Goal: Task Accomplishment & Management: Manage account settings

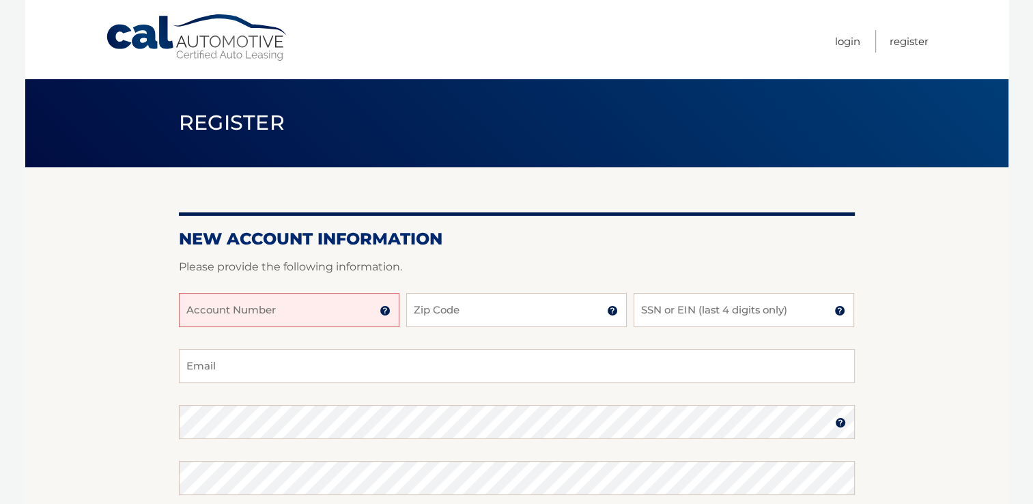
click at [257, 318] on input "Account Number" at bounding box center [289, 310] width 221 height 34
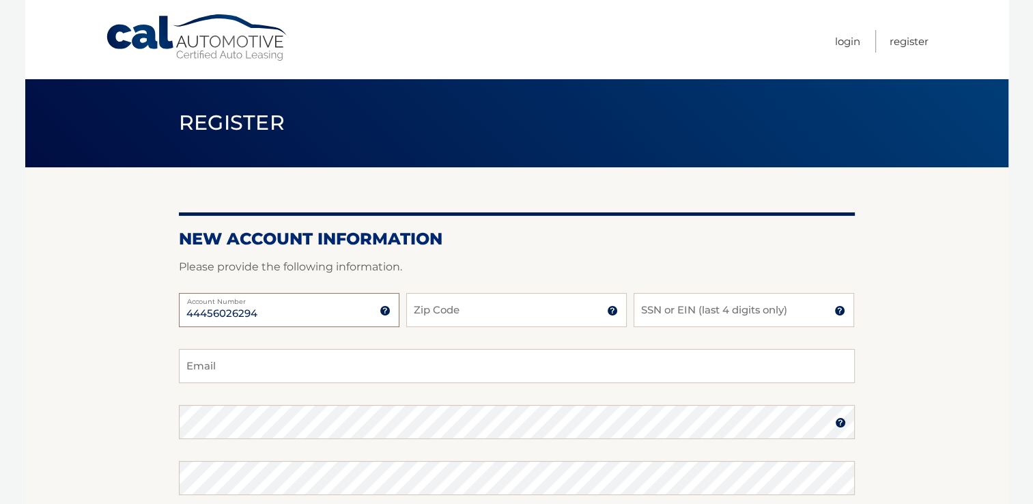
type input "44456026294"
click at [475, 316] on input "Zip Code" at bounding box center [516, 310] width 221 height 34
type input "10801"
click at [738, 316] on input "SSN or EIN (last 4 digits only)" at bounding box center [744, 310] width 221 height 34
type input "7975"
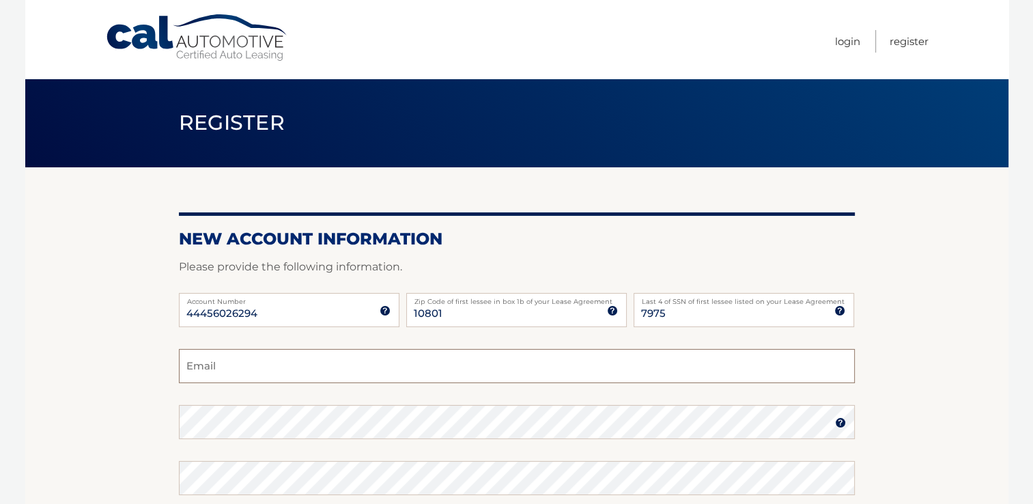
click at [548, 370] on input "Email" at bounding box center [517, 366] width 676 height 34
type input "ananda.haldar@yahoo.com"
click at [841, 424] on img at bounding box center [840, 422] width 11 height 11
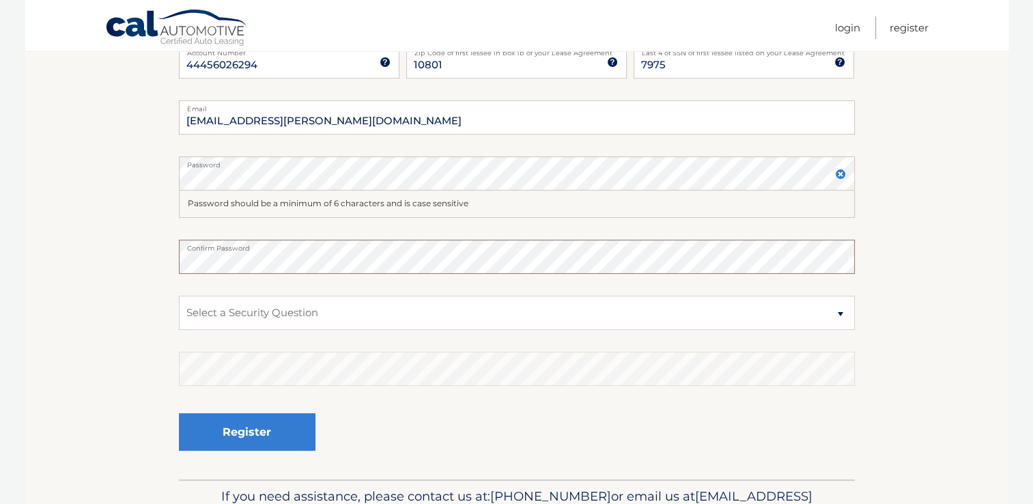
scroll to position [251, 0]
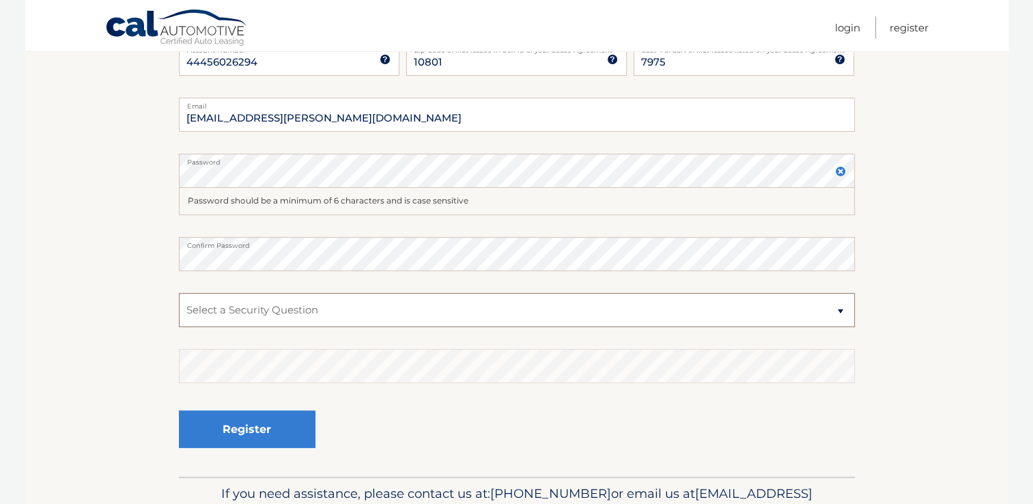
click at [769, 307] on select "Select a Security Question What was the name of your elementary school? What is…" at bounding box center [517, 310] width 676 height 34
select select "2"
click at [179, 293] on select "Select a Security Question What was the name of your elementary school? What is…" at bounding box center [517, 310] width 676 height 34
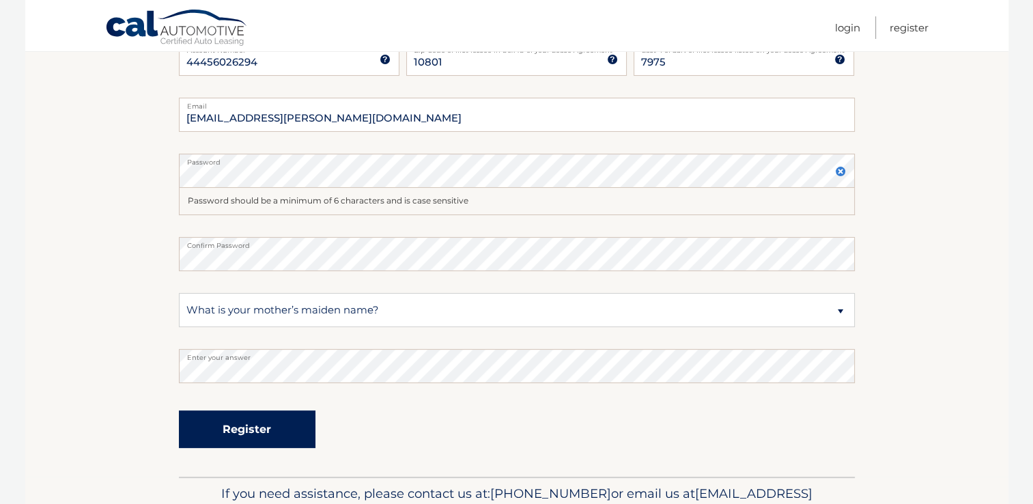
click at [248, 432] on button "Register" at bounding box center [247, 429] width 137 height 38
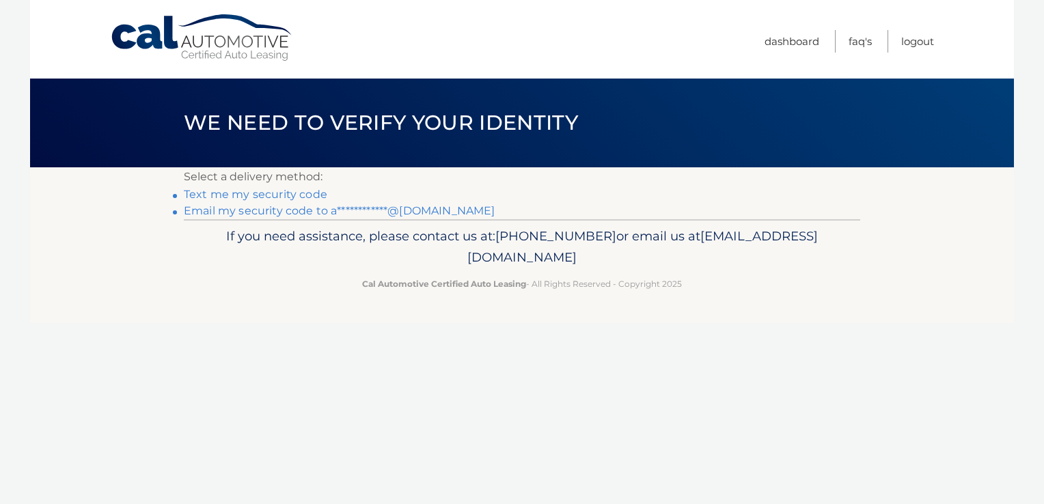
click at [276, 196] on link "Text me my security code" at bounding box center [255, 194] width 143 height 13
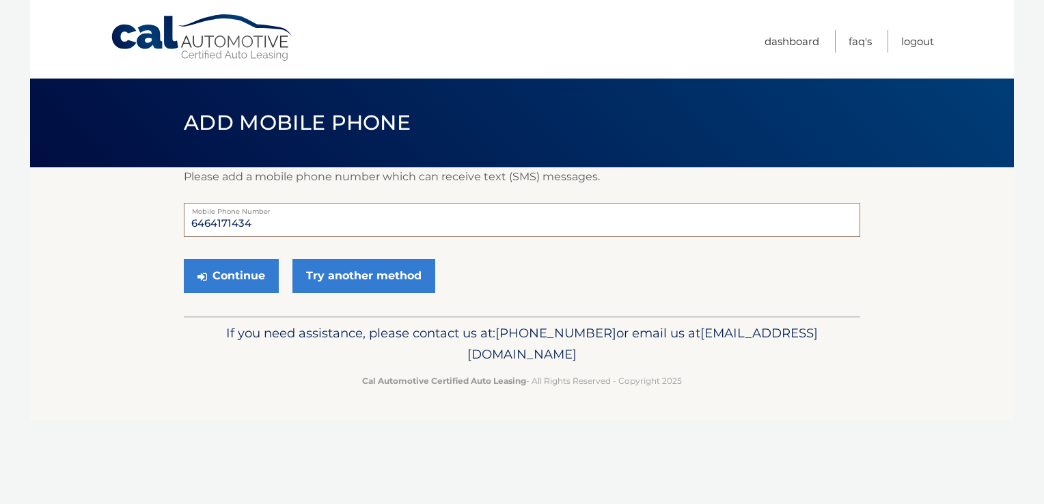
drag, startPoint x: 272, startPoint y: 225, endPoint x: -3, endPoint y: 255, distance: 276.2
click at [0, 255] on html "Cal Automotive Menu Dashboard FAQ's Logout ×" at bounding box center [522, 252] width 1044 height 504
type input "9175154282"
click at [245, 273] on button "Continue" at bounding box center [231, 276] width 95 height 34
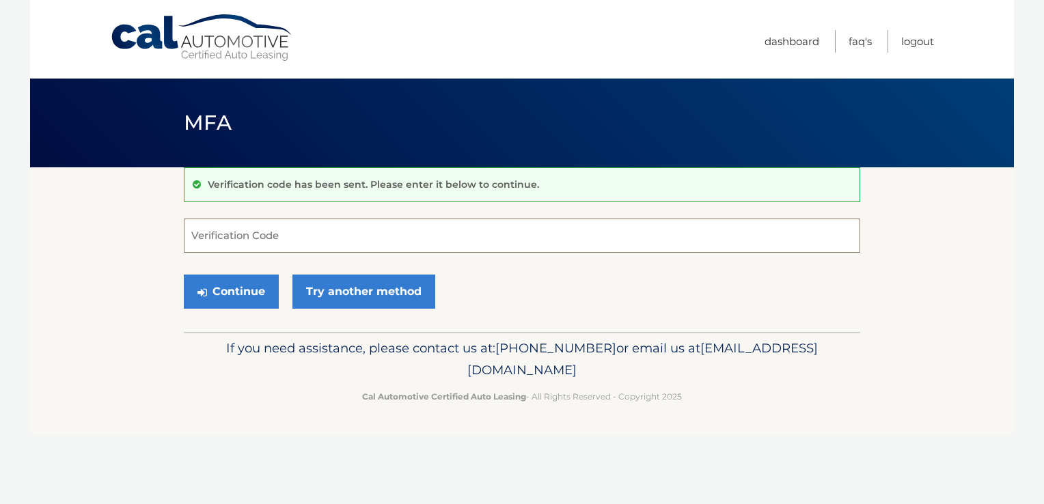
click at [260, 236] on input "Verification Code" at bounding box center [522, 236] width 676 height 34
type input "510185"
click at [244, 288] on button "Continue" at bounding box center [231, 292] width 95 height 34
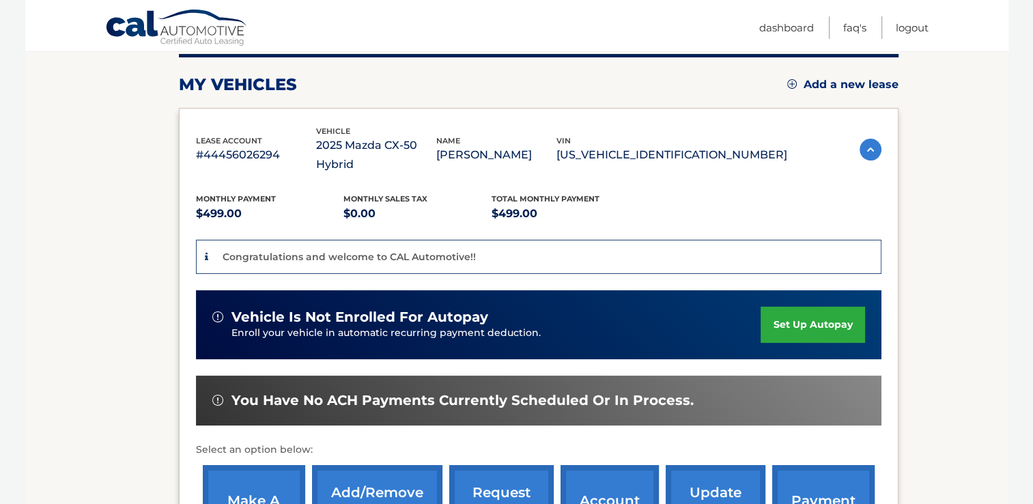
scroll to position [176, 0]
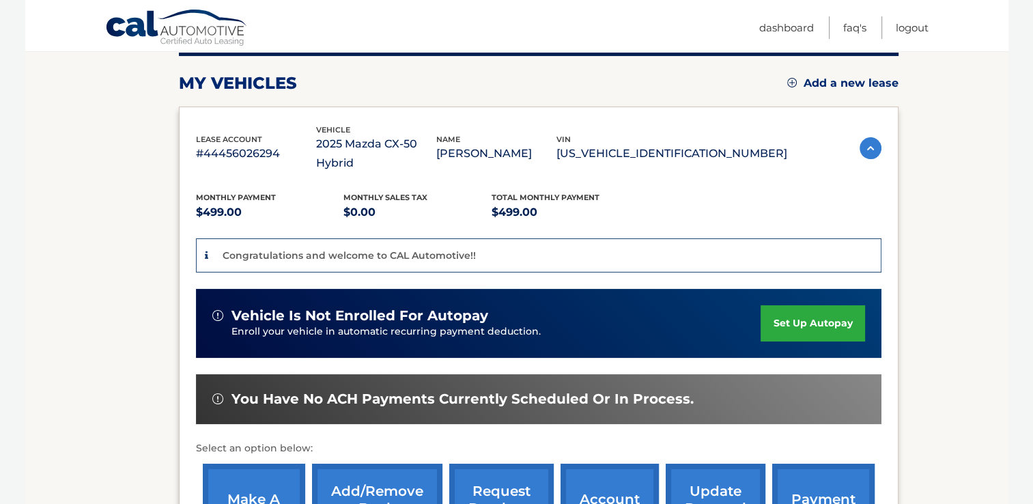
click at [802, 305] on link "set up autopay" at bounding box center [813, 323] width 104 height 36
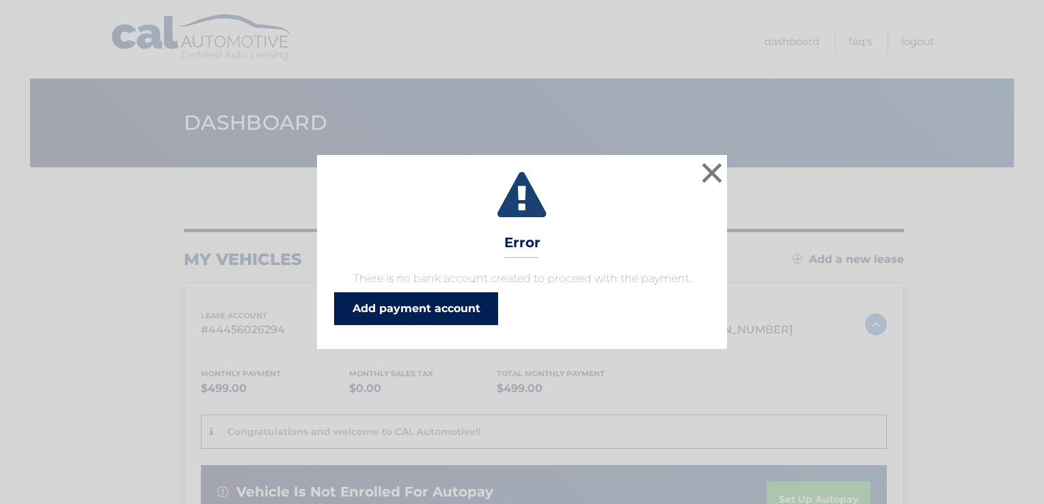
click at [451, 312] on link "Add payment account" at bounding box center [416, 308] width 164 height 33
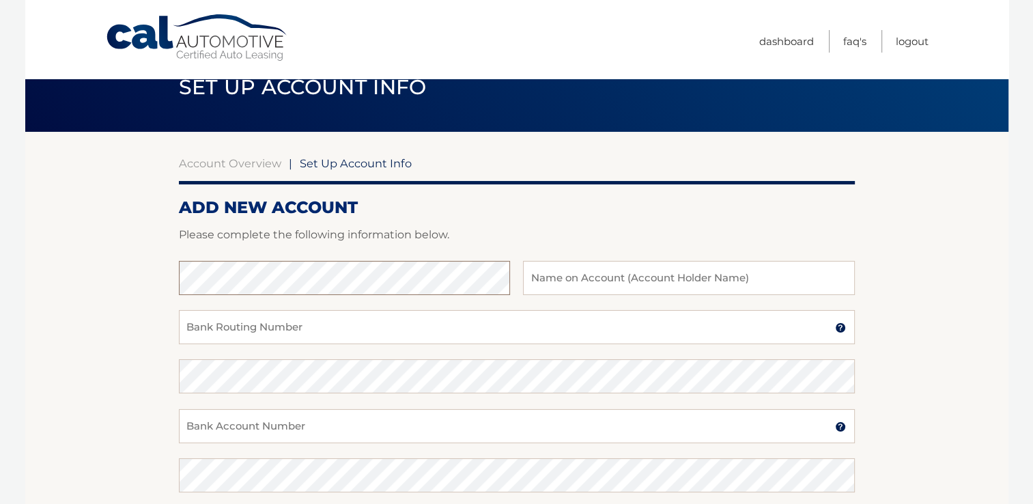
scroll to position [36, 0]
click at [619, 283] on input "text" at bounding box center [688, 278] width 331 height 34
type input "[PERSON_NAME]"
click at [216, 433] on input "Bank Account Number" at bounding box center [517, 426] width 676 height 34
paste input "938605257"
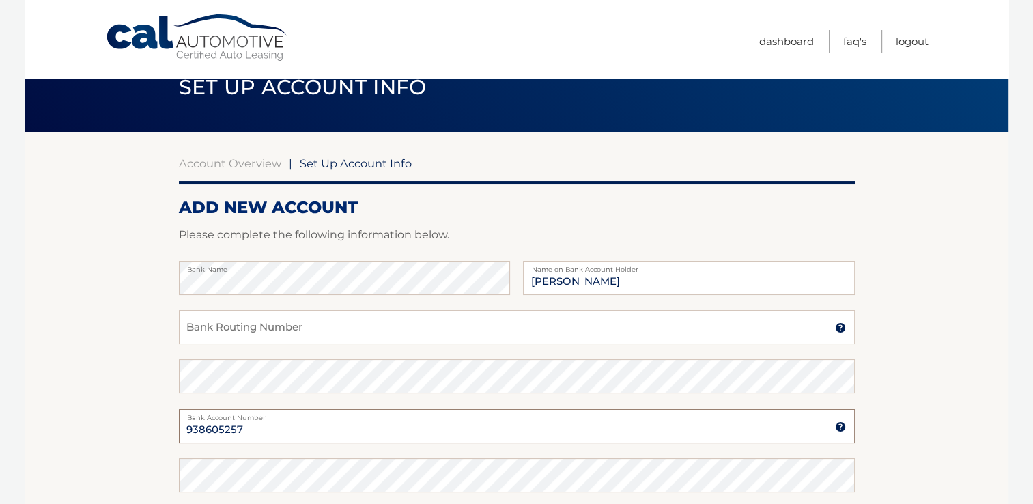
type input "938605257"
click at [305, 335] on input "Bank Routing Number" at bounding box center [517, 327] width 676 height 34
paste input "021000021"
type input "021000021"
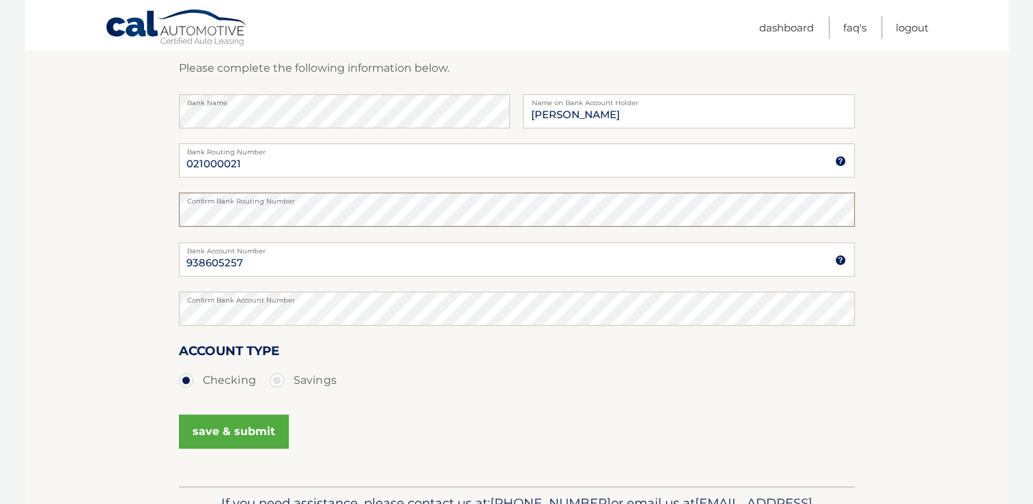
scroll to position [287, 0]
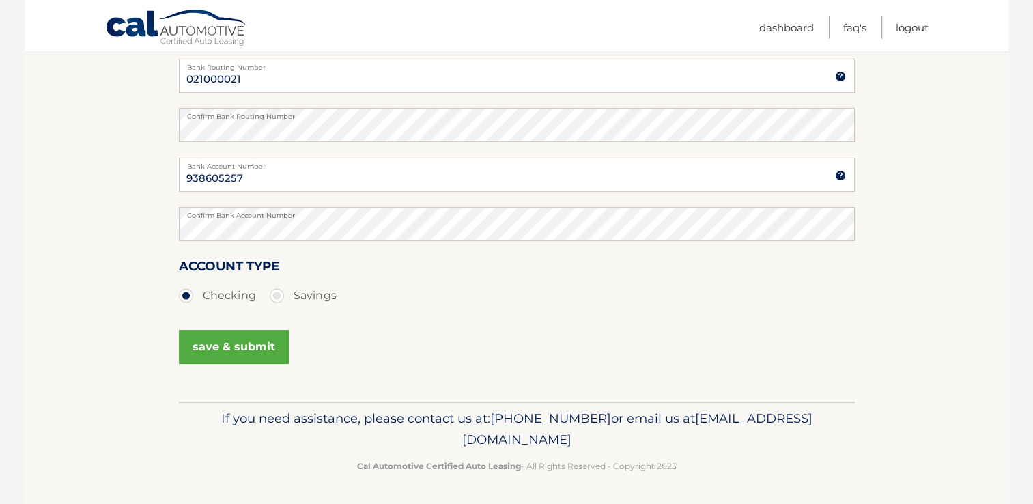
click at [243, 341] on button "save & submit" at bounding box center [234, 347] width 110 height 34
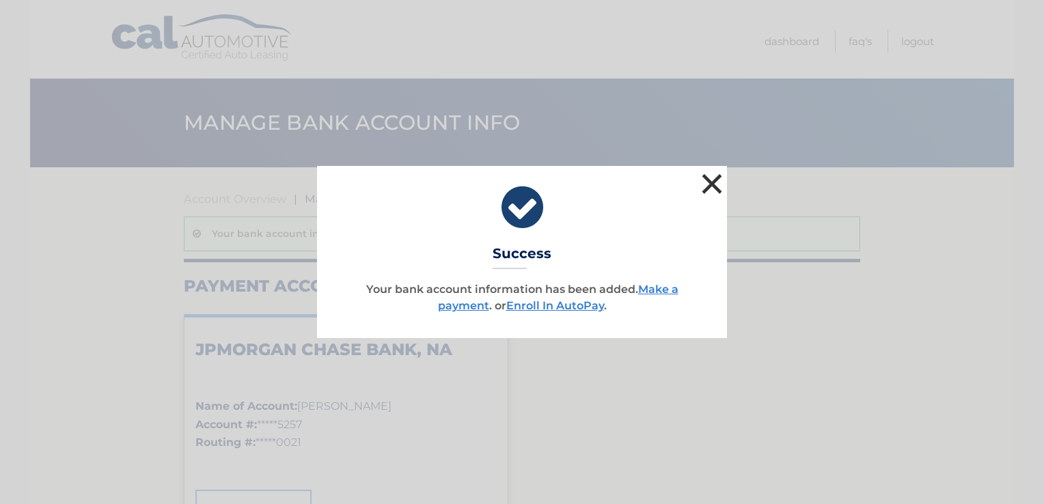
click at [710, 182] on button "×" at bounding box center [711, 183] width 27 height 27
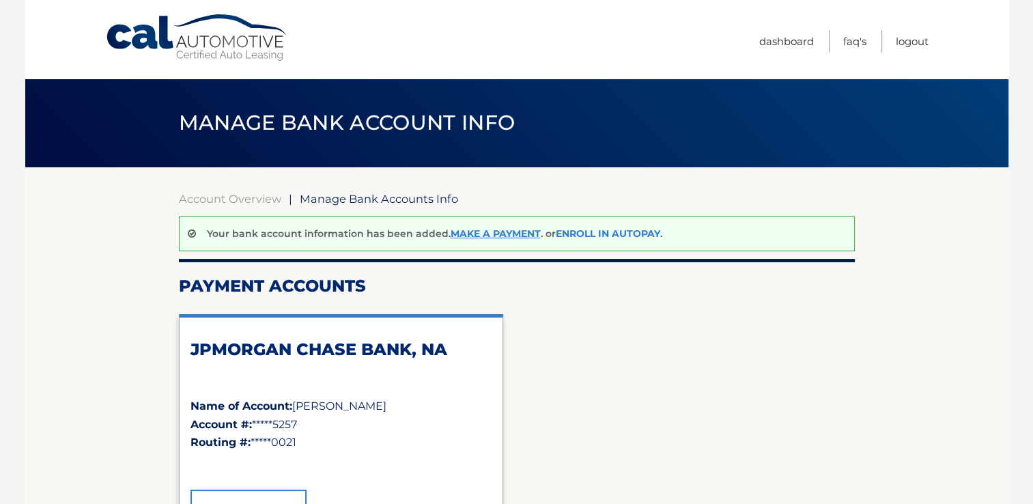
click at [596, 234] on link "Enroll In AutoPay" at bounding box center [608, 233] width 104 height 12
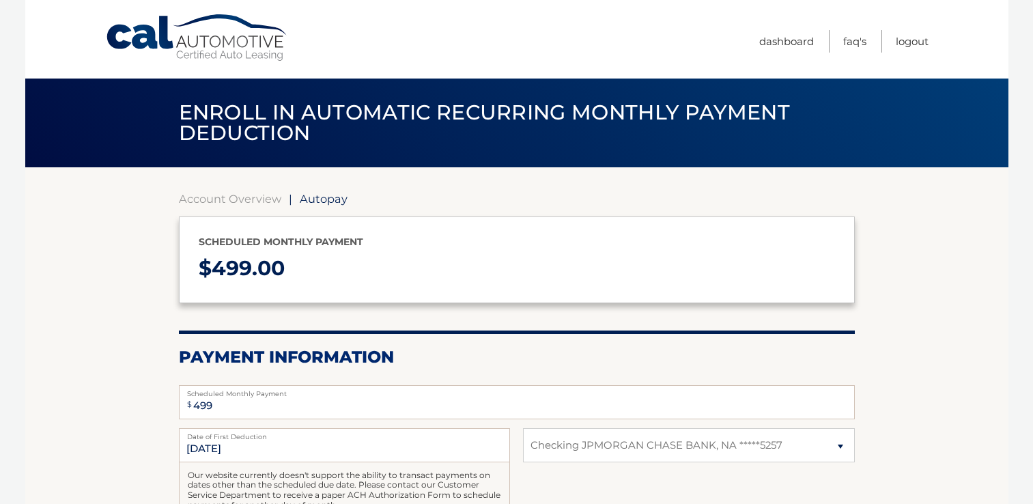
select select "Y2Y3ZGY4OWQtMGJmMS00MDU3LTk1MWUtZWY1ZjI3ODMwMzA0"
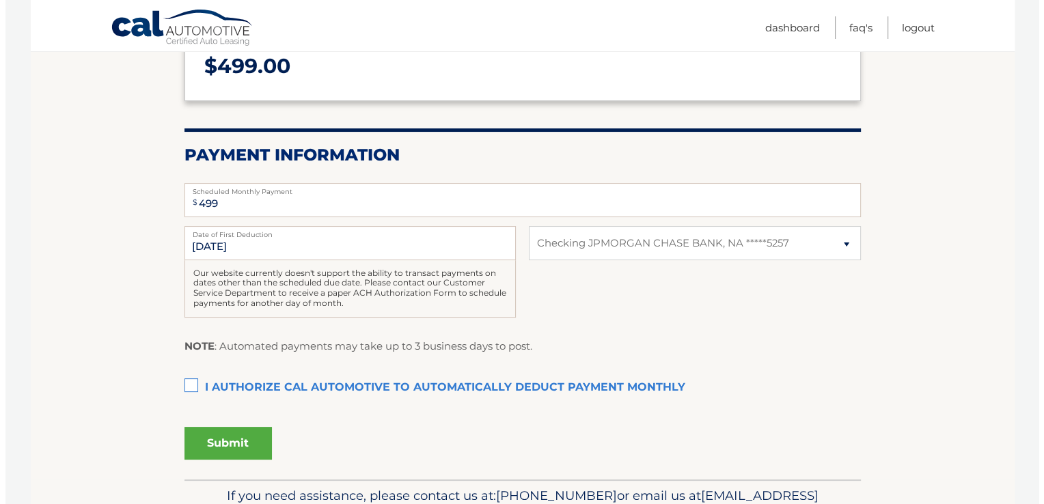
scroll to position [216, 0]
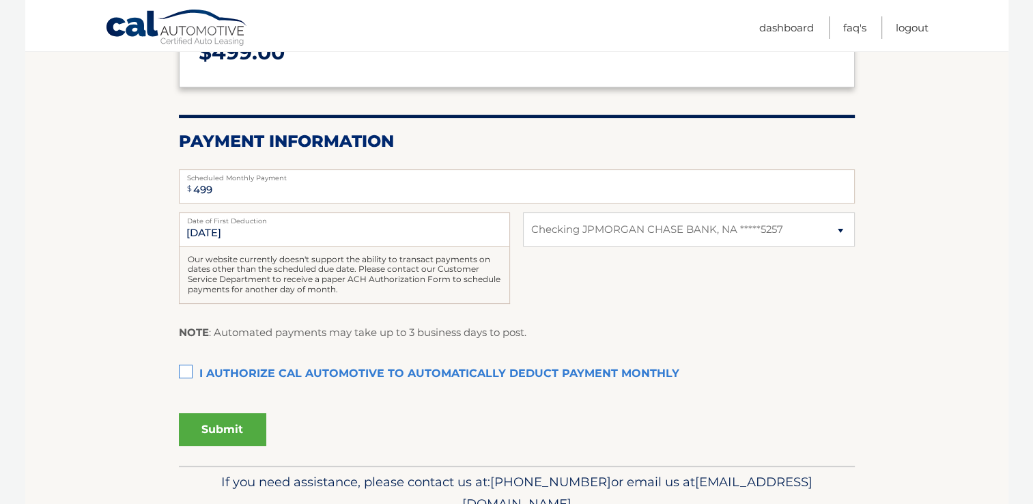
click at [182, 370] on label "I authorize cal automotive to automatically deduct payment monthly This checkbo…" at bounding box center [517, 374] width 676 height 27
click at [0, 0] on input "I authorize cal automotive to automatically deduct payment monthly This checkbo…" at bounding box center [0, 0] width 0 height 0
click at [228, 434] on button "Submit" at bounding box center [222, 429] width 87 height 33
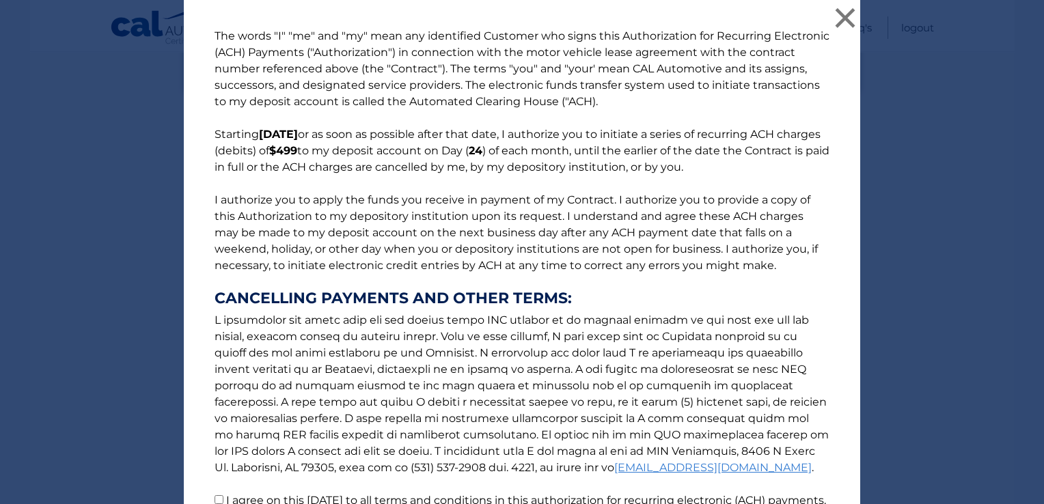
scroll to position [141, 0]
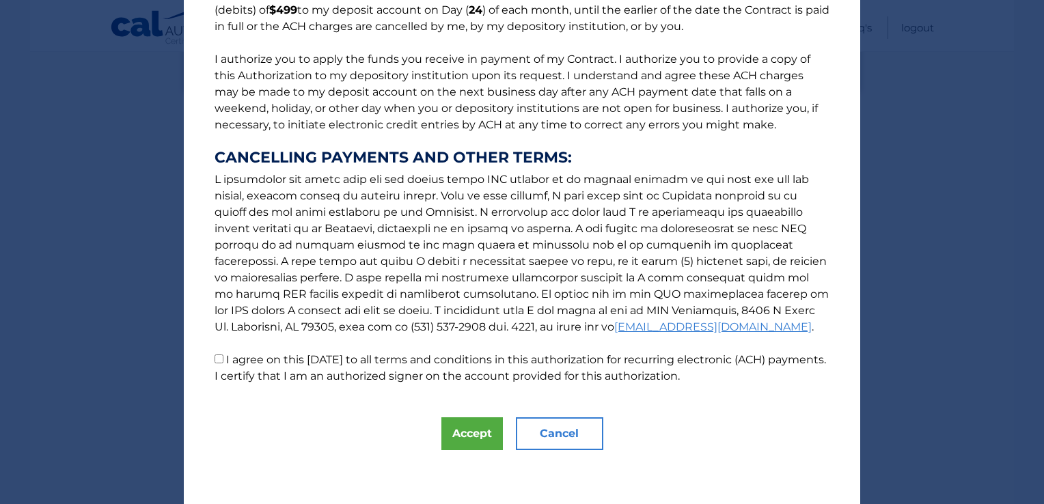
click at [214, 359] on input "I agree on this 10/06/2025 to all terms and conditions in this authorization fo…" at bounding box center [218, 358] width 9 height 9
checkbox input "true"
click at [469, 438] on button "Accept" at bounding box center [471, 433] width 61 height 33
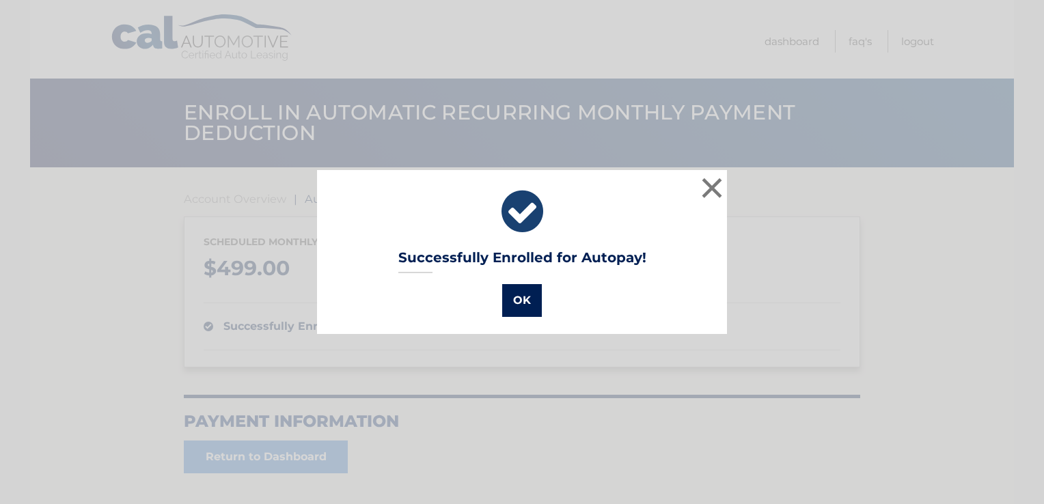
click at [518, 298] on button "OK" at bounding box center [522, 300] width 40 height 33
